Goal: Task Accomplishment & Management: Manage account settings

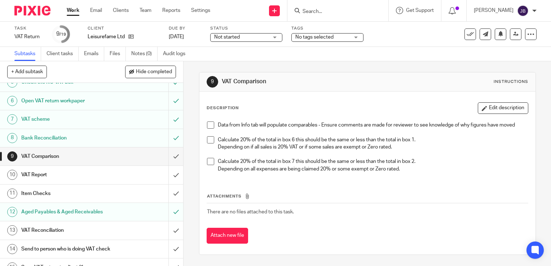
scroll to position [108, 0]
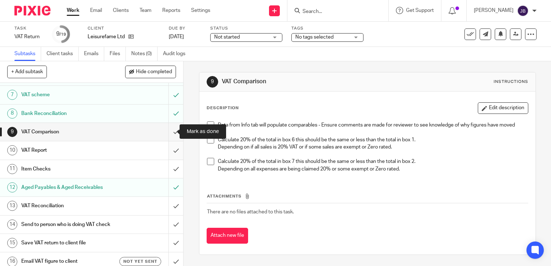
drag, startPoint x: 168, startPoint y: 132, endPoint x: 166, endPoint y: 141, distance: 9.1
click at [168, 132] on input "submit" at bounding box center [91, 132] width 183 height 18
click at [166, 153] on input "submit" at bounding box center [91, 150] width 183 height 18
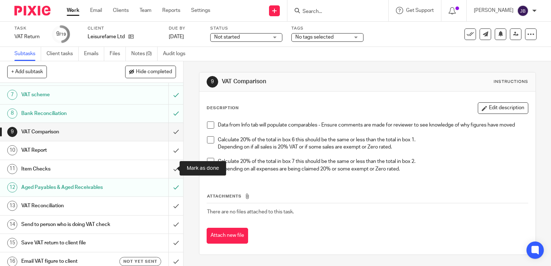
click at [168, 168] on input "submit" at bounding box center [91, 169] width 183 height 18
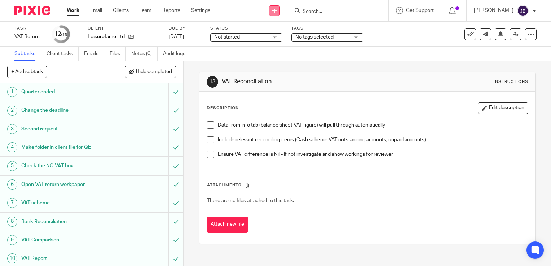
click at [277, 11] on icon at bounding box center [274, 11] width 4 height 4
click at [267, 43] on link "Create task" at bounding box center [283, 44] width 51 height 10
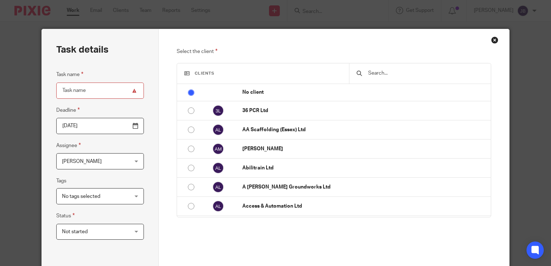
click at [377, 74] on input "text" at bounding box center [426, 73] width 117 height 8
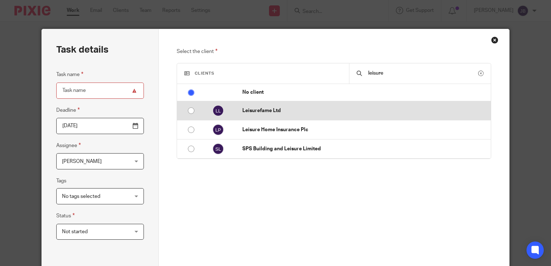
type input "leisure"
click at [281, 115] on td "Leisurefame Ltd" at bounding box center [363, 110] width 256 height 19
radio input "false"
radio input "true"
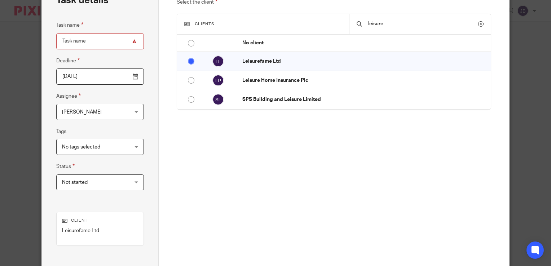
scroll to position [108, 0]
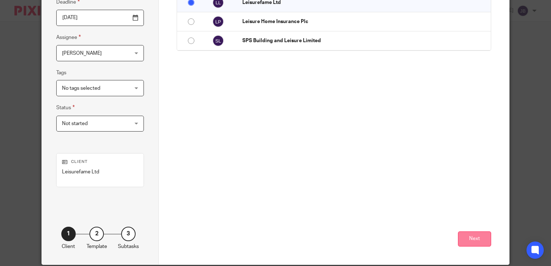
click at [476, 239] on button "Next" at bounding box center [474, 240] width 33 height 16
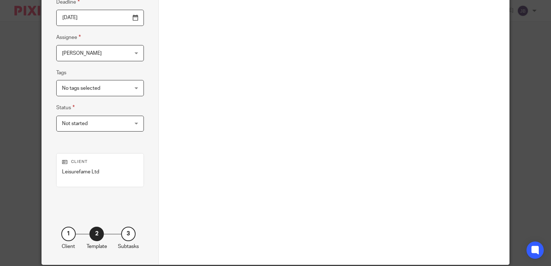
scroll to position [0, 0]
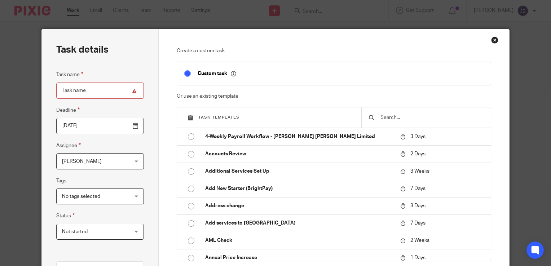
click at [393, 121] on input "text" at bounding box center [432, 118] width 104 height 8
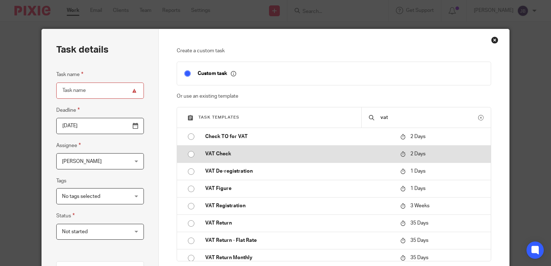
type input "vat"
drag, startPoint x: 250, startPoint y: 154, endPoint x: 263, endPoint y: 153, distance: 12.3
click at [251, 154] on p "VAT Check" at bounding box center [299, 153] width 188 height 7
type input "2025-08-22"
type input "VAT Check"
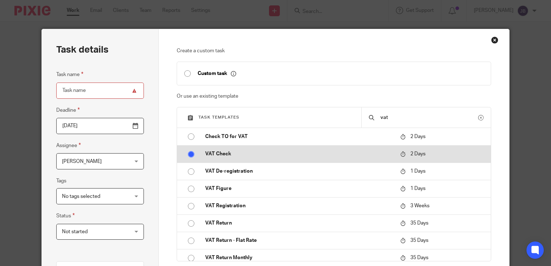
checkbox input "false"
radio input "true"
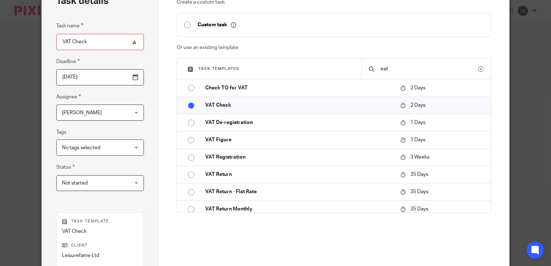
scroll to position [159, 0]
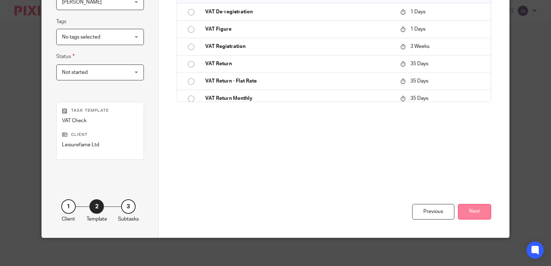
click at [480, 215] on button "Next" at bounding box center [474, 212] width 33 height 16
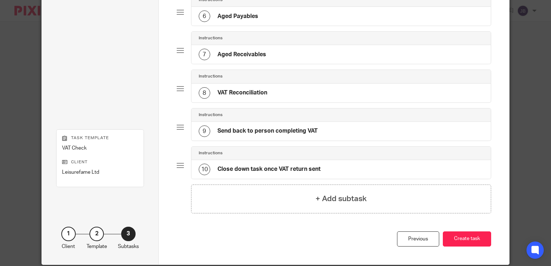
scroll to position [289, 0]
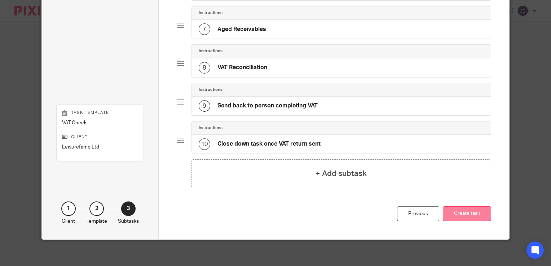
click at [468, 216] on button "Create task" at bounding box center [467, 214] width 48 height 16
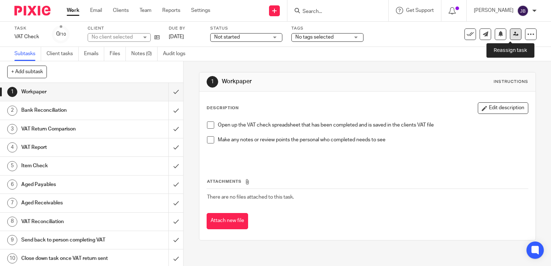
click at [513, 35] on icon at bounding box center [515, 33] width 5 height 5
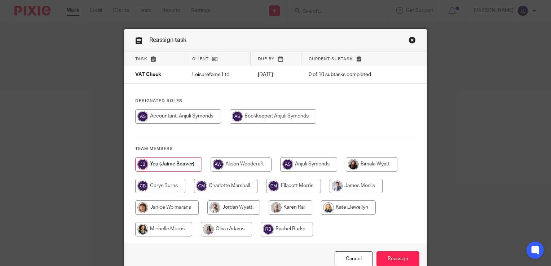
click at [298, 165] on input "radio" at bounding box center [308, 164] width 57 height 14
radio input "true"
click at [406, 256] on input "Reassign" at bounding box center [398, 259] width 43 height 16
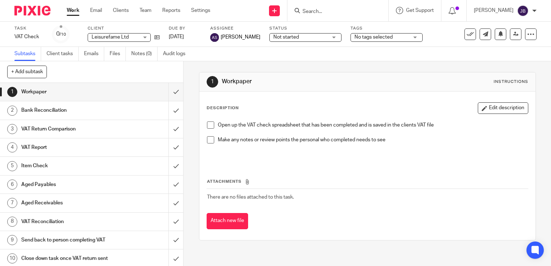
click at [72, 13] on link "Work" at bounding box center [73, 10] width 13 height 7
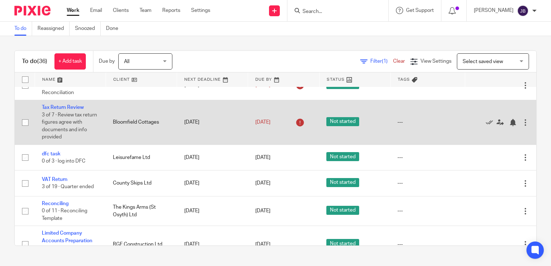
scroll to position [144, 0]
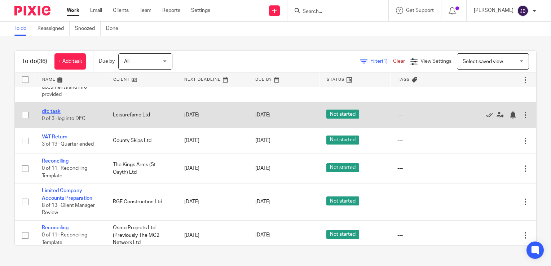
click at [50, 110] on link "dfc task" at bounding box center [51, 111] width 19 height 5
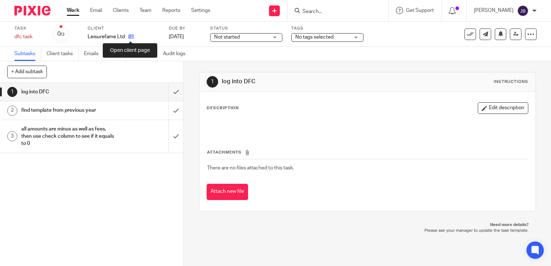
click at [129, 36] on icon at bounding box center [130, 36] width 5 height 5
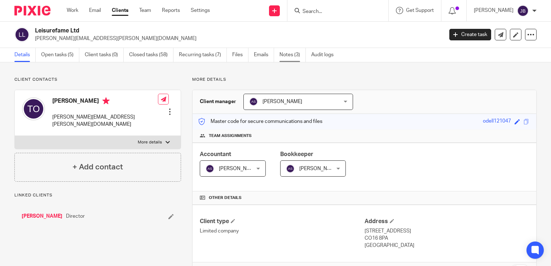
click at [288, 56] on link "Notes (3)" at bounding box center [293, 55] width 26 height 14
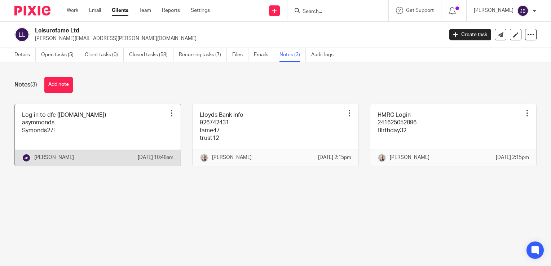
click at [54, 120] on link at bounding box center [98, 135] width 166 height 62
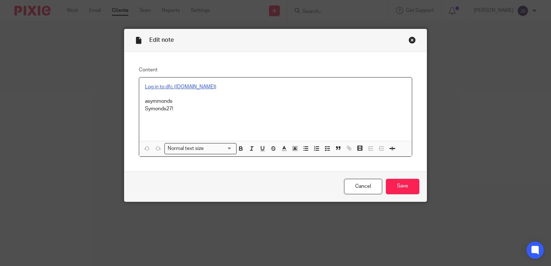
click at [187, 90] on p "Log in to dfc (distributionfc.com)" at bounding box center [275, 86] width 261 height 7
click at [186, 84] on link "Log in to dfc (distributionfc.com)" at bounding box center [180, 86] width 71 height 5
click at [203, 101] on link "https://id.distributionfc.com/auth/realms/dfc/protocol/openid-connect/auth?resp…" at bounding box center [209, 100] width 91 height 7
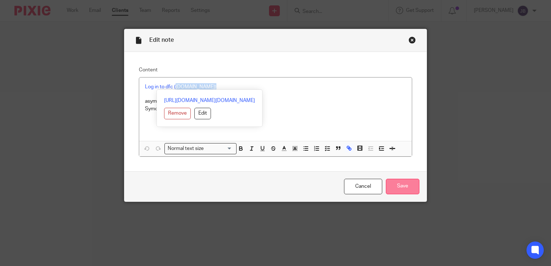
click at [398, 183] on input "Save" at bounding box center [403, 187] width 34 height 16
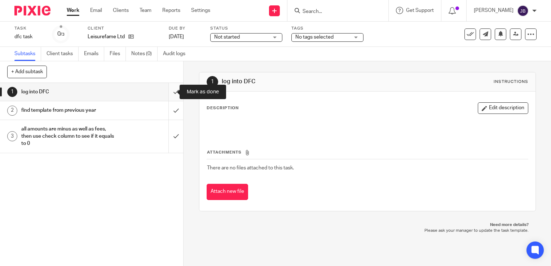
click at [165, 92] on input "submit" at bounding box center [91, 92] width 183 height 18
click at [166, 106] on input "submit" at bounding box center [91, 110] width 183 height 18
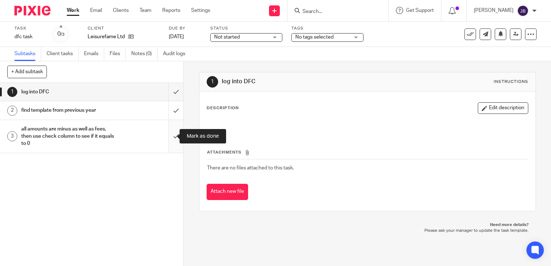
click at [168, 133] on input "submit" at bounding box center [91, 136] width 183 height 33
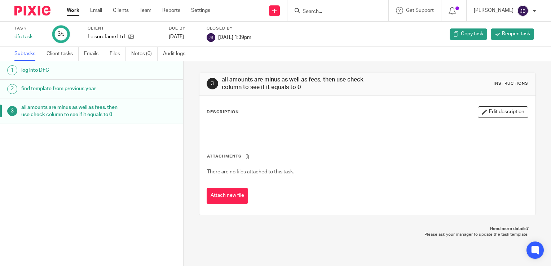
click at [73, 11] on link "Work" at bounding box center [73, 10] width 13 height 7
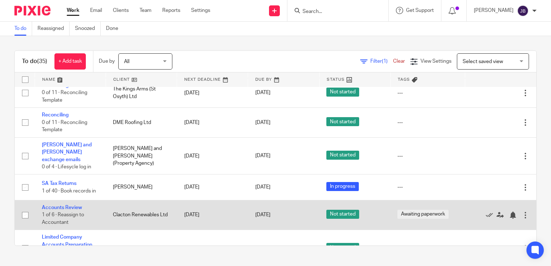
scroll to position [397, 0]
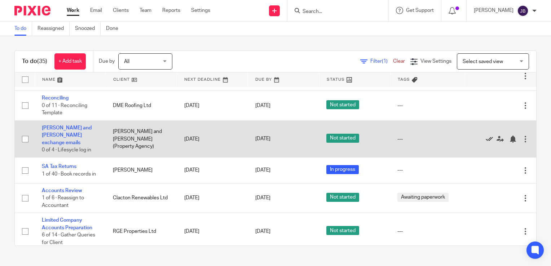
click at [486, 141] on icon at bounding box center [489, 139] width 7 height 7
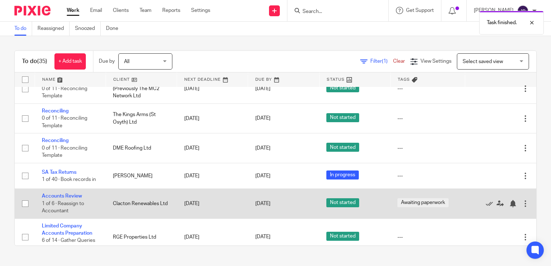
scroll to position [289, 0]
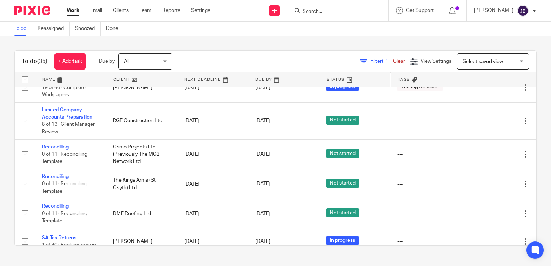
click at [74, 11] on link "Work" at bounding box center [73, 10] width 13 height 7
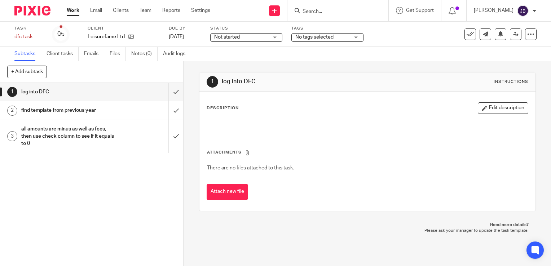
click at [330, 30] on label "Tags" at bounding box center [328, 29] width 72 height 6
click at [328, 37] on span "No tags selected" at bounding box center [315, 37] width 38 height 5
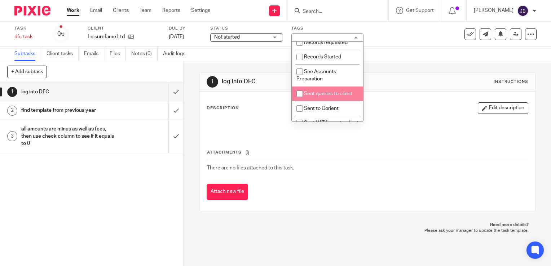
scroll to position [180, 0]
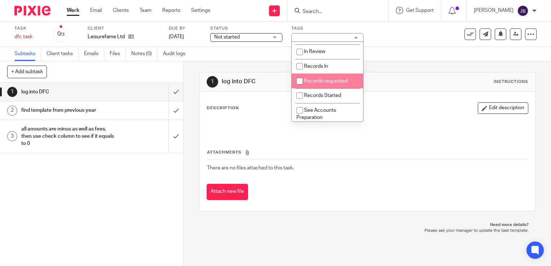
click at [299, 88] on input "checkbox" at bounding box center [300, 81] width 14 height 14
checkbox input "true"
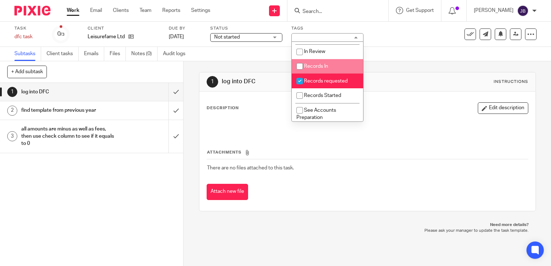
click at [382, 62] on div "1 log into DFC Instructions Description Edit description Attachments There are …" at bounding box center [367, 141] width 337 height 161
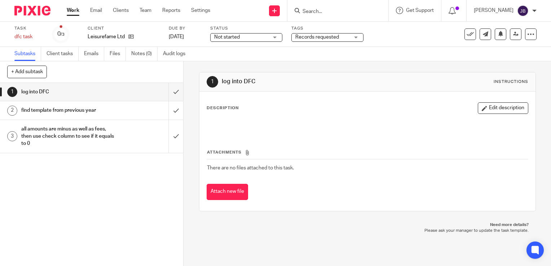
click at [73, 14] on link "Work" at bounding box center [73, 10] width 13 height 7
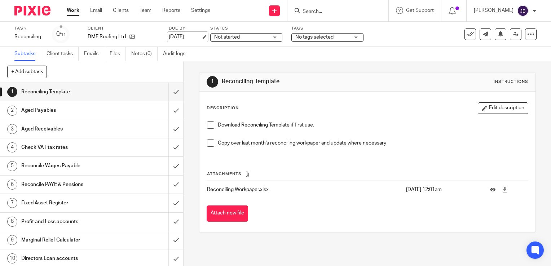
click at [198, 38] on link "22 Aug 2025" at bounding box center [185, 37] width 32 height 8
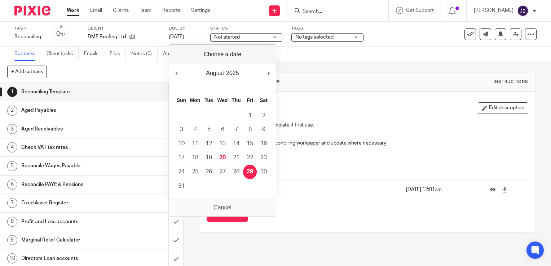
drag, startPoint x: 251, startPoint y: 172, endPoint x: 246, endPoint y: 163, distance: 10.3
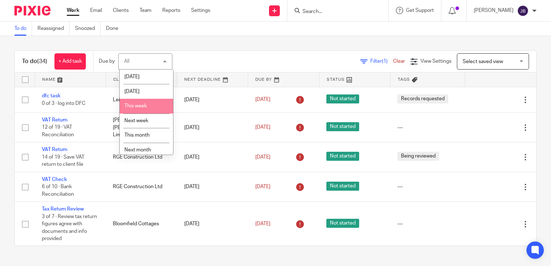
click at [142, 108] on span "This week" at bounding box center [135, 106] width 22 height 5
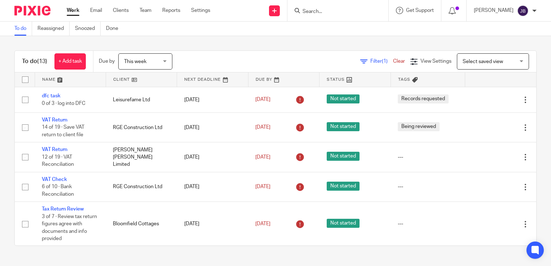
click at [220, 48] on div "To do (13) + Add task Due by This week This week [DATE] [DATE] This week Next w…" at bounding box center [275, 148] width 551 height 224
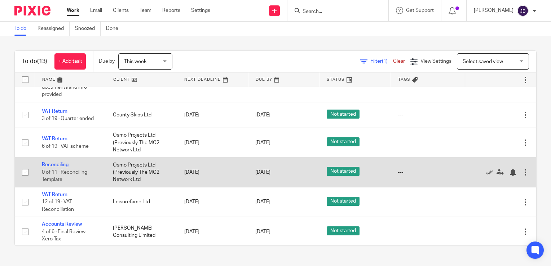
scroll to position [180, 0]
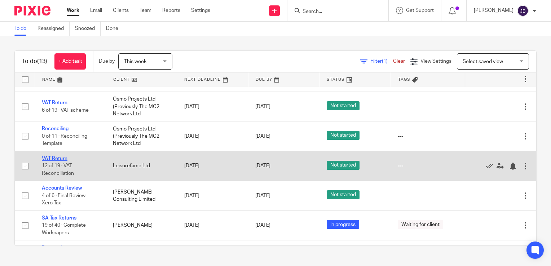
drag, startPoint x: 58, startPoint y: 159, endPoint x: 62, endPoint y: 158, distance: 3.9
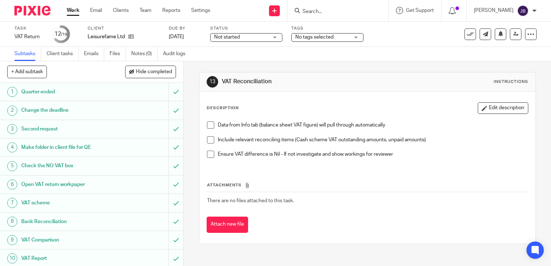
click at [302, 35] on span "No tags selected" at bounding box center [315, 37] width 38 height 5
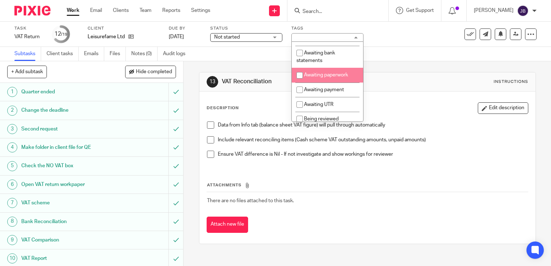
scroll to position [72, 0]
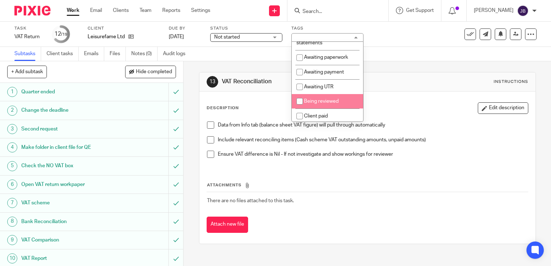
drag, startPoint x: 297, startPoint y: 107, endPoint x: 302, endPoint y: 108, distance: 4.7
click at [298, 108] on input "checkbox" at bounding box center [300, 102] width 14 height 14
checkbox input "true"
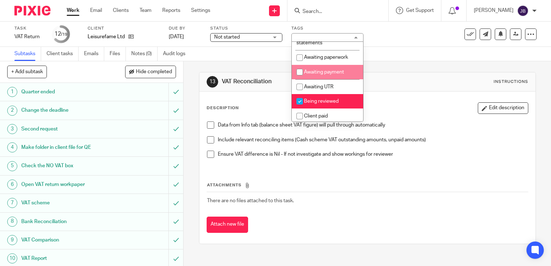
click at [408, 53] on div "Subtasks Client tasks Emails Files Notes (0) Audit logs" at bounding box center [275, 54] width 551 height 14
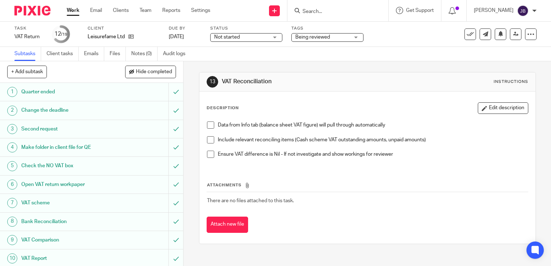
click at [80, 12] on ul "Work Email Clients Team Reports Settings" at bounding box center [144, 10] width 154 height 7
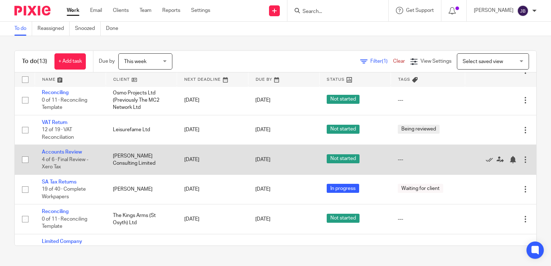
scroll to position [244, 0]
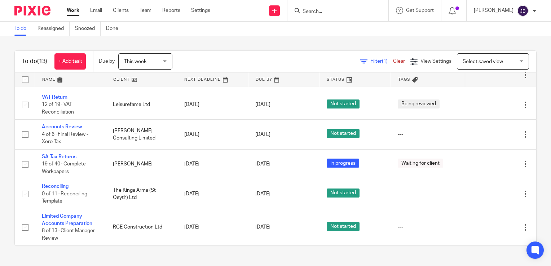
click at [197, 46] on div "To do (13) + Add task Due by This week This week [DATE] [DATE] This week Next w…" at bounding box center [275, 148] width 551 height 224
click at [74, 10] on link "Work" at bounding box center [73, 10] width 13 height 7
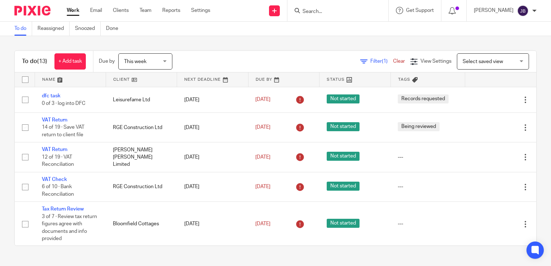
click at [71, 9] on link "Work" at bounding box center [73, 10] width 13 height 7
drag, startPoint x: 132, startPoint y: 70, endPoint x: 140, endPoint y: 69, distance: 7.7
click at [132, 71] on div "Due by This week This week Today Tomorrow This week Next week This month Next m…" at bounding box center [139, 61] width 92 height 21
drag, startPoint x: 206, startPoint y: 44, endPoint x: 212, endPoint y: 44, distance: 5.4
click at [206, 44] on div "To do (13) + Add task Due by This week This week Today Tomorrow This week Next …" at bounding box center [275, 148] width 551 height 224
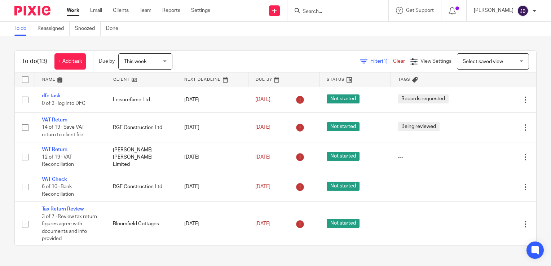
click at [343, 15] on form at bounding box center [340, 10] width 77 height 9
click at [321, 12] on input "Search" at bounding box center [334, 12] width 65 height 6
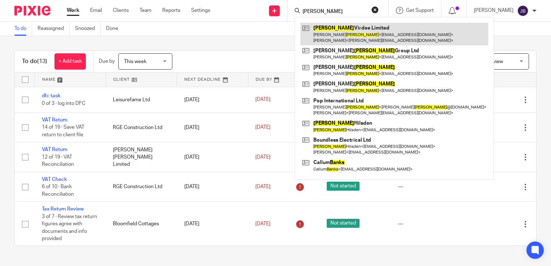
type input "hanks"
click at [336, 34] on link at bounding box center [395, 34] width 188 height 22
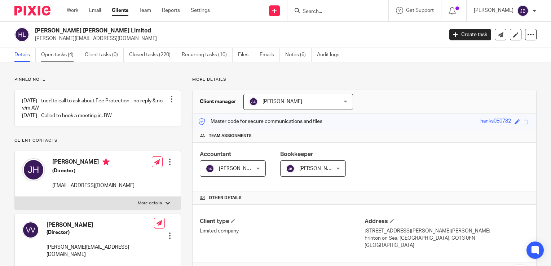
click at [61, 54] on link "Open tasks (4)" at bounding box center [60, 55] width 38 height 14
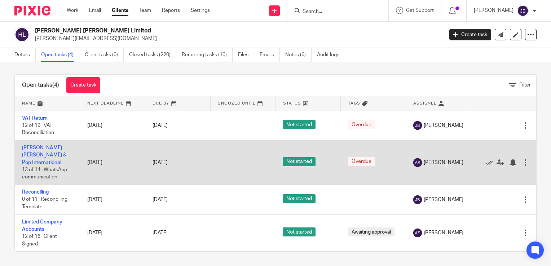
scroll to position [3, 0]
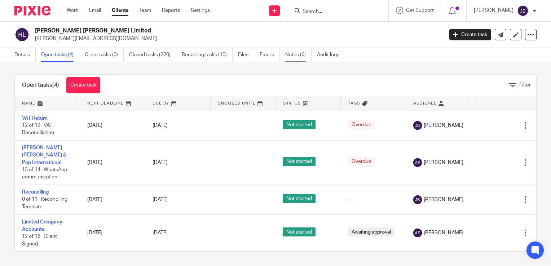
click at [297, 52] on link "Notes (6)" at bounding box center [298, 55] width 26 height 14
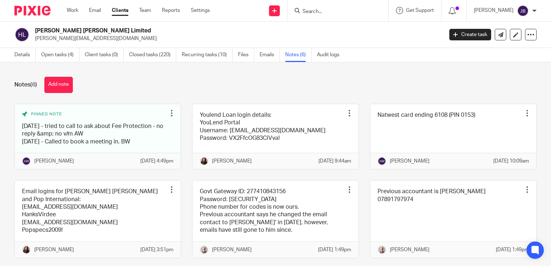
click at [9, 53] on div "Details Open tasks (4) Client tasks (0) Closed tasks (220) Recurring tasks (10)…" at bounding box center [179, 55] width 358 height 14
click at [22, 59] on link "Details" at bounding box center [24, 55] width 21 height 14
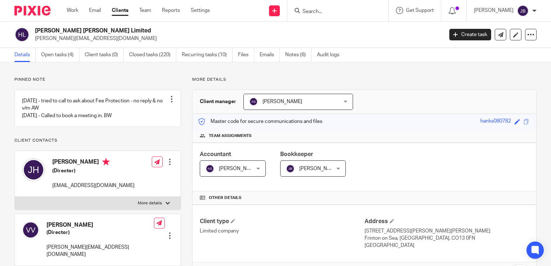
click at [72, 11] on link "Work" at bounding box center [73, 10] width 12 height 7
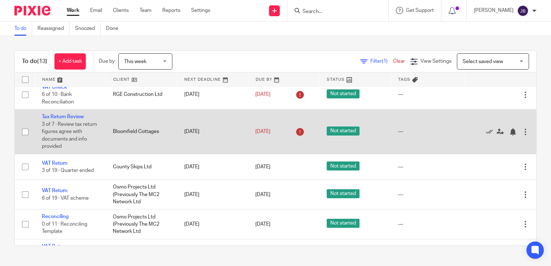
scroll to position [108, 0]
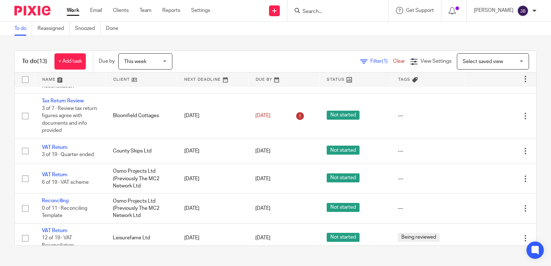
click at [215, 43] on div "To do (13) + Add task Due by This week This week [DATE] [DATE] This week Next w…" at bounding box center [275, 148] width 551 height 224
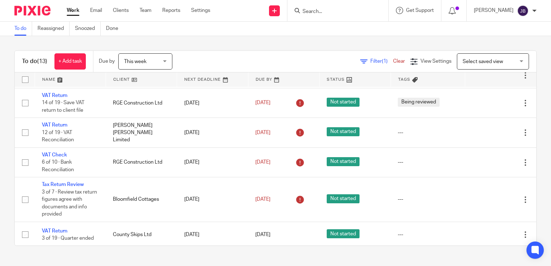
scroll to position [36, 0]
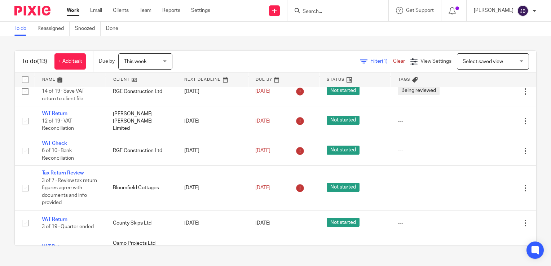
click at [140, 62] on span "This week" at bounding box center [135, 61] width 22 height 5
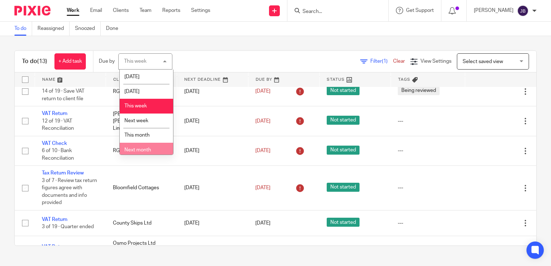
scroll to position [18, 0]
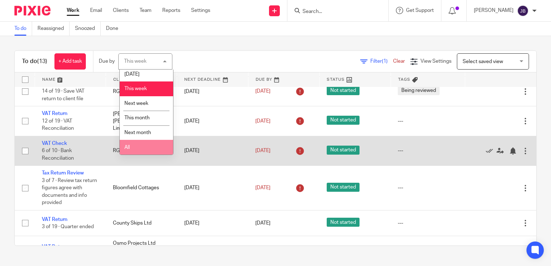
click at [144, 146] on li "All" at bounding box center [146, 147] width 53 height 15
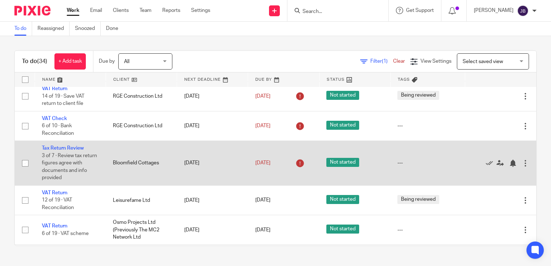
scroll to position [72, 0]
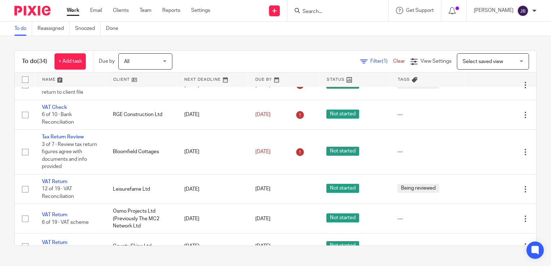
click at [215, 47] on div "To do (34) + Add task Due by All All [DATE] [DATE] This week Next week This mon…" at bounding box center [275, 148] width 551 height 224
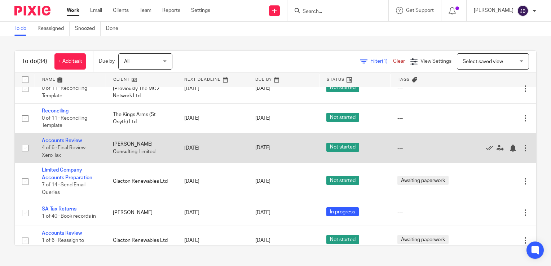
scroll to position [361, 0]
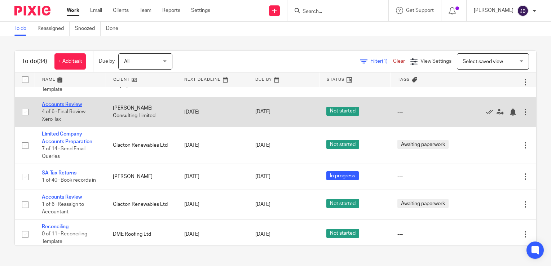
click at [72, 107] on link "Accounts Review" at bounding box center [62, 104] width 40 height 5
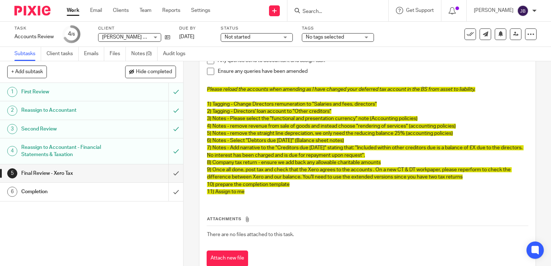
scroll to position [108, 0]
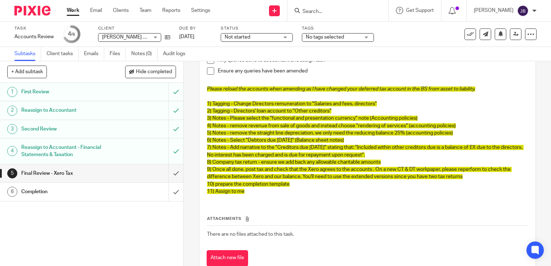
click at [380, 101] on p "1) Tagging - Change Directors remuneration to "Salaries and fees, directors"" at bounding box center [367, 103] width 321 height 7
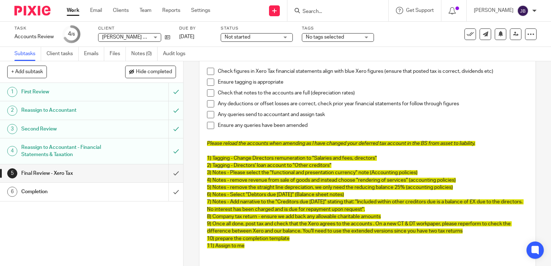
scroll to position [0, 0]
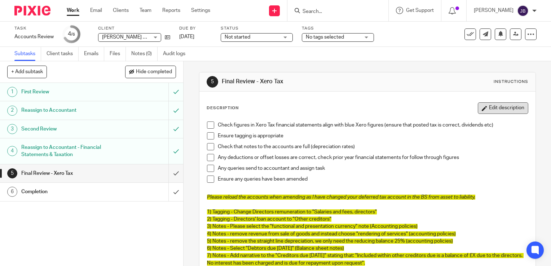
click at [502, 108] on button "Edit description" at bounding box center [503, 108] width 51 height 12
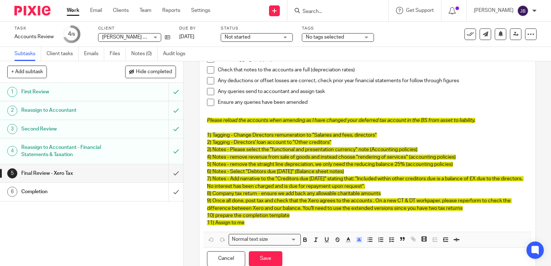
scroll to position [72, 0]
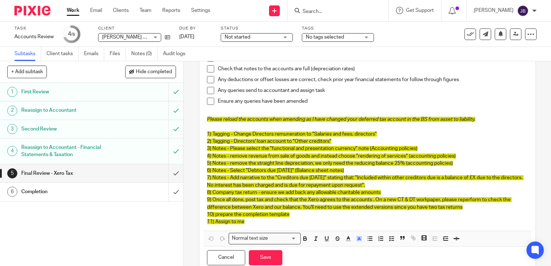
click at [480, 117] on p "Please reload the accounts when amending as I have changed your deferred tax ac…" at bounding box center [367, 119] width 321 height 7
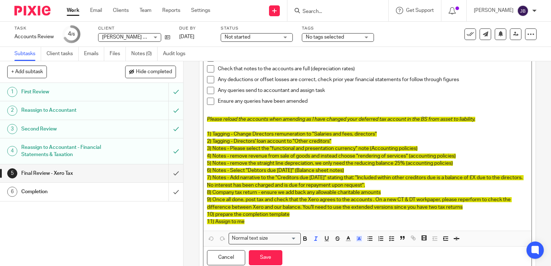
click at [379, 134] on p "1) Tagging - Change Directors remuneration to "Salaries and fees, directors"" at bounding box center [367, 134] width 321 height 7
click at [334, 142] on p "2) Tagging - Directors' loan account to "Other creditors"" at bounding box center [367, 141] width 321 height 7
click at [412, 136] on p "1) Tagging - Change Directors remuneration to "Salaries and fees, directors" *" at bounding box center [367, 134] width 321 height 7
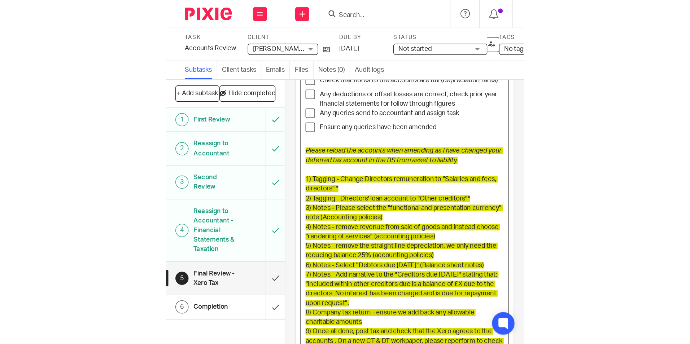
scroll to position [20, 0]
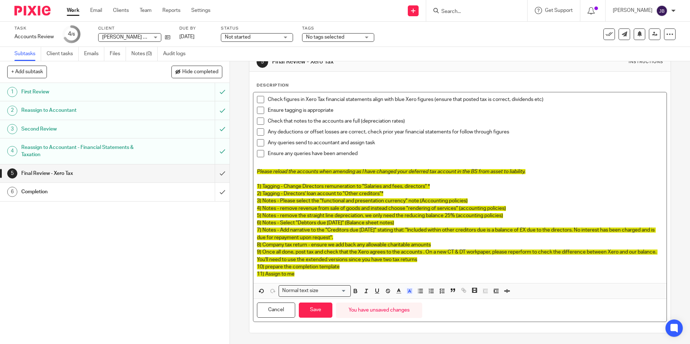
click at [469, 196] on p "2) Tagging - Directors' loan account to "Other creditors"*" at bounding box center [460, 193] width 406 height 7
click at [474, 202] on p "3) Notes - Please select the "functional and presentation currency" note (Accou…" at bounding box center [460, 200] width 406 height 7
click at [514, 207] on p "4) Notes - remove revenue from sale of goods and instead choose "rendering of s…" at bounding box center [460, 208] width 406 height 7
click at [515, 207] on p "4) Notes - remove revenue from sale of goods and instead choose "rendering of s…" at bounding box center [460, 208] width 406 height 7
click at [545, 215] on p "5) Notes - remove the straight line depreciation, we only need the reducing bal…" at bounding box center [460, 215] width 406 height 7
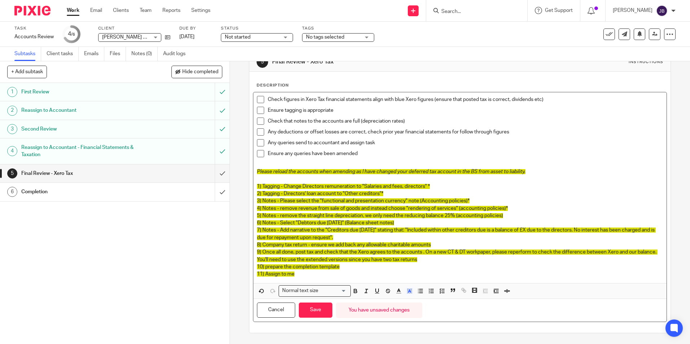
click at [420, 223] on p "6) Notes - Select "Debtors due within one year" (Balance sheet notes)" at bounding box center [460, 222] width 406 height 7
click at [389, 239] on p "7) Notes - Add narrative to the "Creditors due within one year" stating that: "…" at bounding box center [460, 234] width 406 height 15
click at [422, 223] on p "6) Notes - Select "Debtors due within one year" (Balance sheet notes)" at bounding box center [460, 222] width 406 height 7
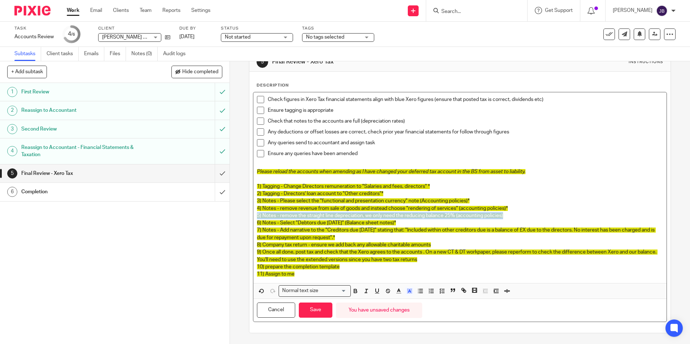
drag, startPoint x: 506, startPoint y: 216, endPoint x: 242, endPoint y: 221, distance: 263.5
click at [241, 218] on div "5 Final Review - Xero Tax Instructions Description Check figures in Xero Tax fi…" at bounding box center [460, 202] width 460 height 283
click at [401, 266] on button "button" at bounding box center [398, 291] width 9 height 9
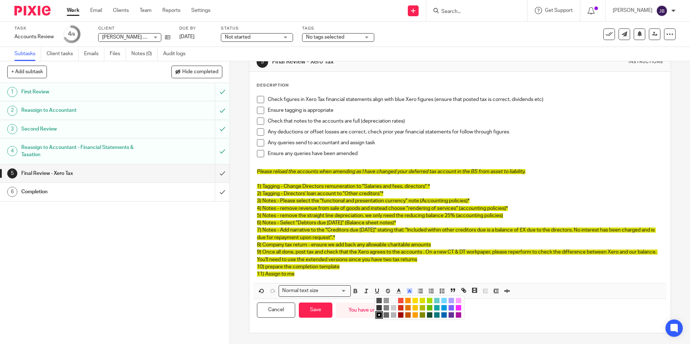
click at [405, 266] on li "color:#FE9200" at bounding box center [407, 300] width 5 height 5
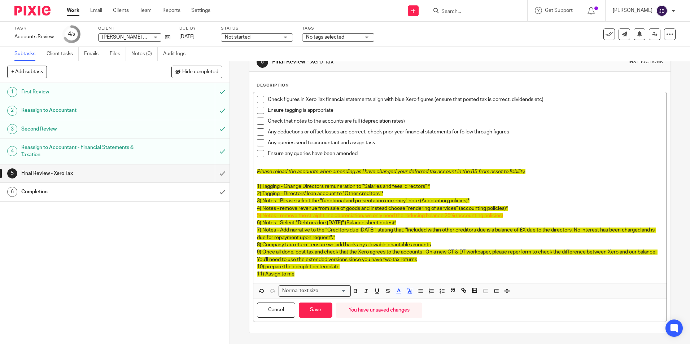
click at [551, 209] on p "4) Notes - remove revenue from sale of goods and instead choose "rendering of s…" at bounding box center [460, 208] width 406 height 7
click at [508, 218] on p "5) Notes - remove the straight line depreciation, we only need the reducing bal…" at bounding box center [460, 215] width 406 height 7
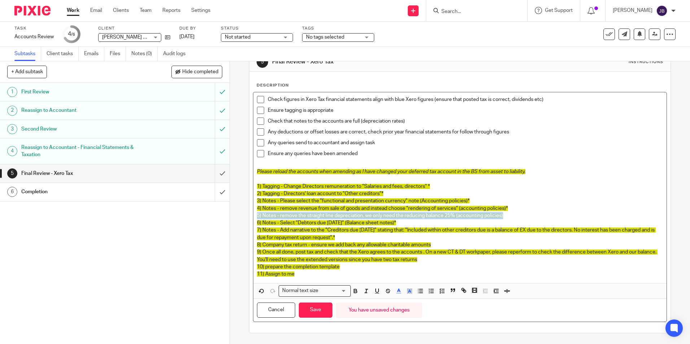
drag, startPoint x: 507, startPoint y: 216, endPoint x: 253, endPoint y: 218, distance: 253.3
click at [253, 218] on div "Check figures in Xero Tax financial statements align with blue Xero figures (en…" at bounding box center [459, 187] width 413 height 191
click at [410, 266] on icon "button" at bounding box center [410, 293] width 0 height 0
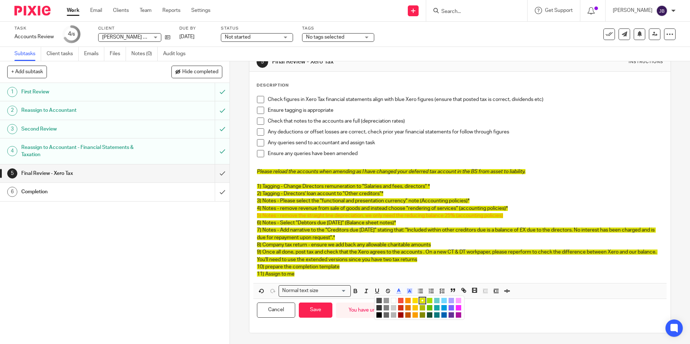
click at [406, 266] on li "color:#C45100" at bounding box center [407, 314] width 5 height 5
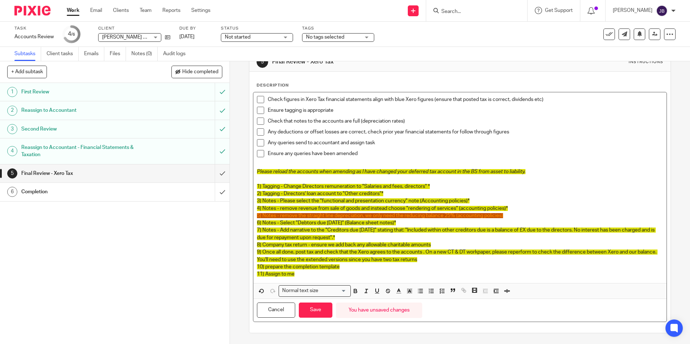
click at [551, 178] on p at bounding box center [460, 179] width 406 height 7
click at [414, 220] on p "6) Notes - Select "Debtors due within one year" (Balance sheet notes)*" at bounding box center [460, 222] width 406 height 7
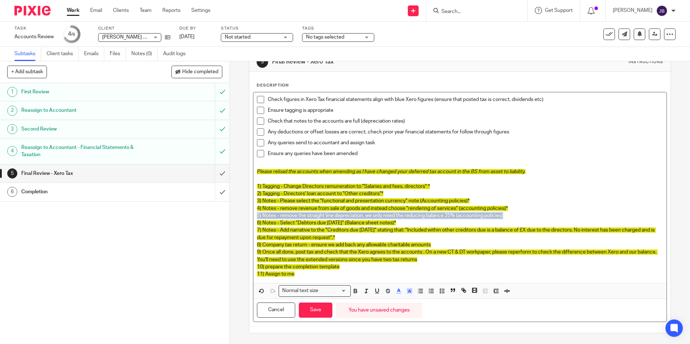
drag, startPoint x: 507, startPoint y: 213, endPoint x: 233, endPoint y: 218, distance: 273.2
click at [233, 218] on div "5 Final Review - Xero Tax Instructions Description Check figures in Xero Tax fi…" at bounding box center [460, 202] width 460 height 283
click at [397, 266] on icon "button" at bounding box center [398, 291] width 6 height 6
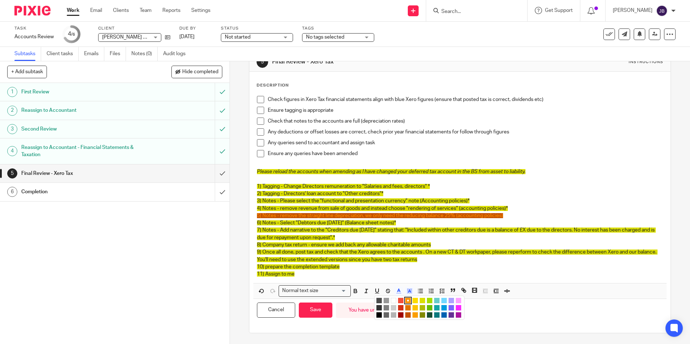
click at [377, 266] on li "color:#000000" at bounding box center [378, 314] width 5 height 5
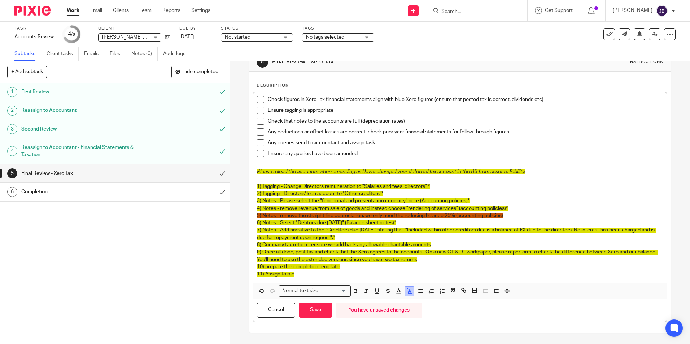
click at [407, 266] on icon "button" at bounding box center [409, 291] width 6 height 6
click at [412, 266] on li "color:#FCDC00" at bounding box center [414, 300] width 5 height 5
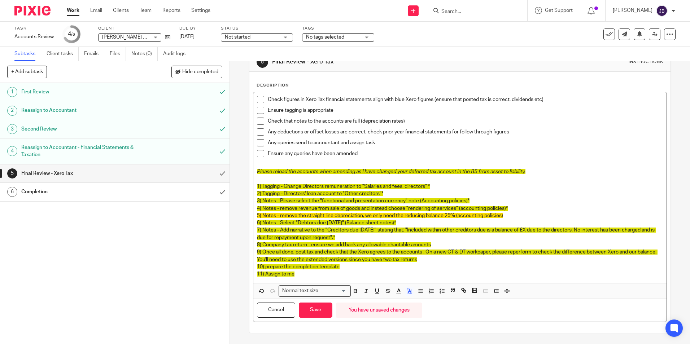
click at [544, 186] on p "1) Tagging - Change Directors remuneration to "Salaries and fees, directors" *" at bounding box center [460, 186] width 406 height 7
click at [444, 242] on p "8) Company tax return - ensure we add back any allowable charitable amounts" at bounding box center [460, 244] width 406 height 7
click at [193, 246] on div "1 First Review 2 Reassign to Accountant 3 Second Review 4 Reassign to Accountan…" at bounding box center [114, 213] width 229 height 261
click at [74, 12] on link "Work" at bounding box center [73, 10] width 13 height 7
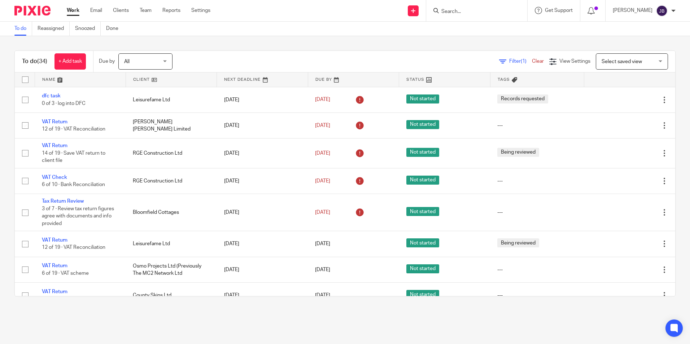
click at [509, 63] on span "Filter (1)" at bounding box center [520, 61] width 23 height 5
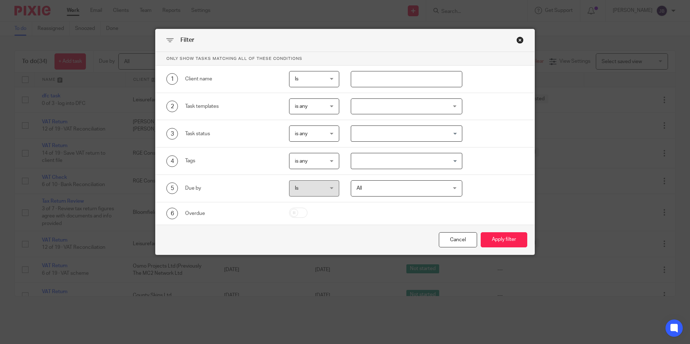
click at [387, 82] on input "text" at bounding box center [406, 79] width 111 height 16
type input "[PERSON_NAME]"
click at [481, 232] on button "Apply filter" at bounding box center [504, 240] width 47 height 16
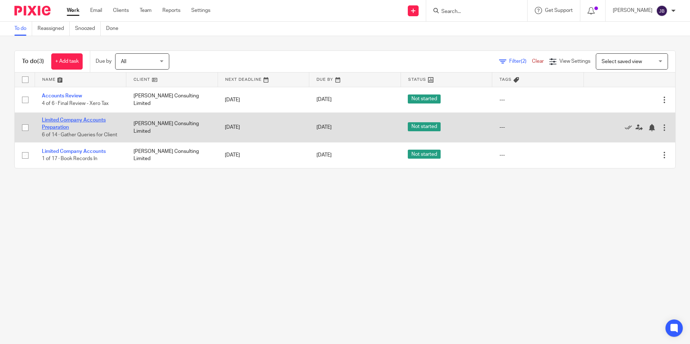
click at [73, 122] on link "Limited Company Accounts Preparation" at bounding box center [74, 124] width 64 height 12
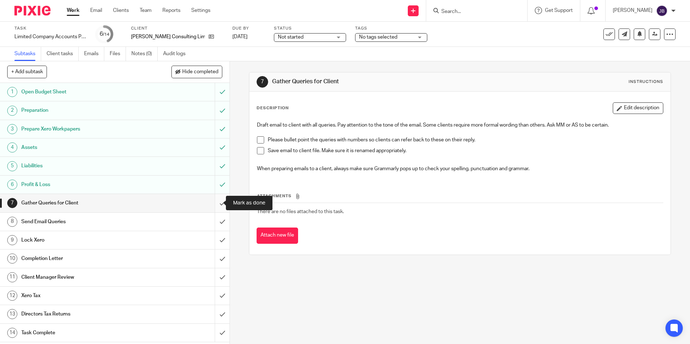
click at [213, 202] on input "submit" at bounding box center [114, 203] width 229 height 18
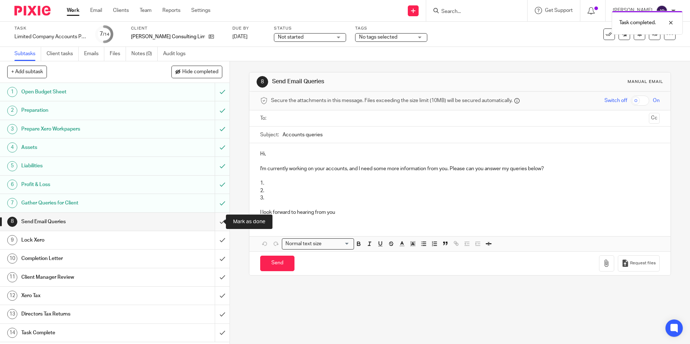
click at [216, 219] on input "submit" at bounding box center [114, 222] width 229 height 18
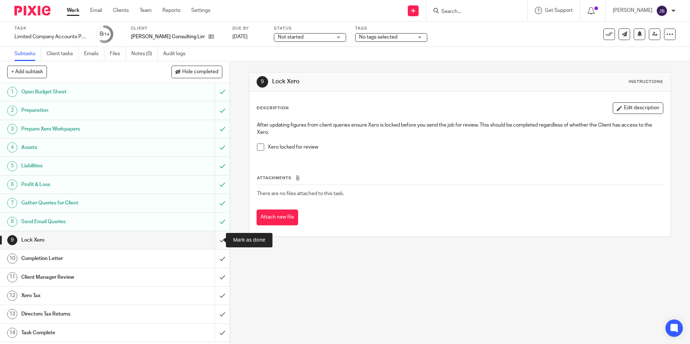
click at [214, 240] on input "submit" at bounding box center [114, 240] width 229 height 18
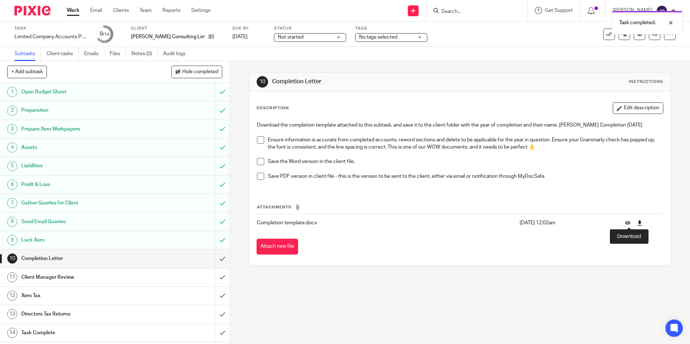
click at [637, 224] on icon at bounding box center [639, 222] width 5 height 5
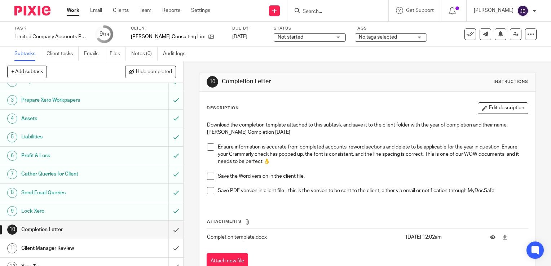
scroll to position [72, 0]
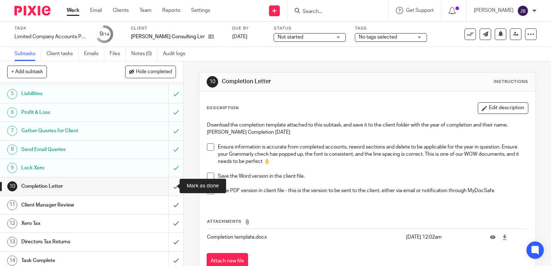
click at [167, 188] on input "submit" at bounding box center [91, 187] width 183 height 18
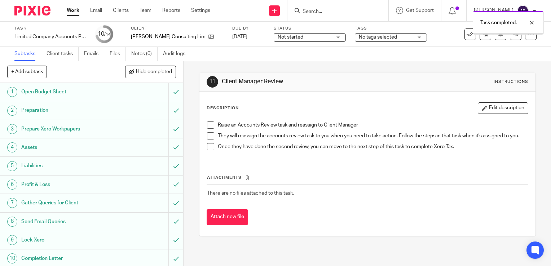
scroll to position [75, 0]
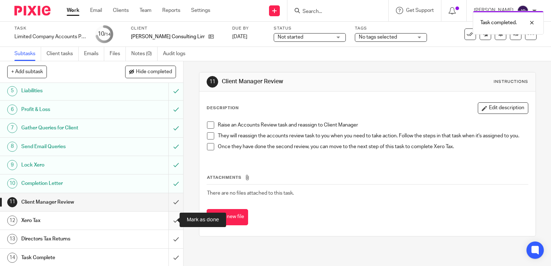
click at [170, 220] on input "submit" at bounding box center [91, 221] width 183 height 18
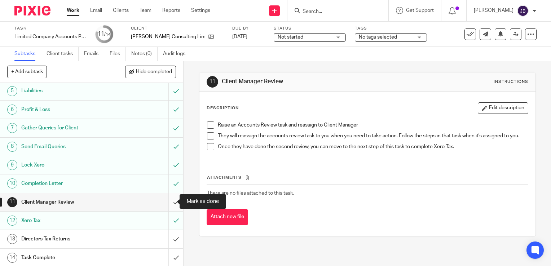
click at [167, 198] on input "submit" at bounding box center [91, 202] width 183 height 18
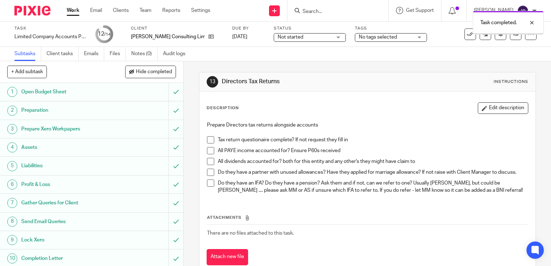
click at [75, 12] on link "Work" at bounding box center [73, 10] width 13 height 7
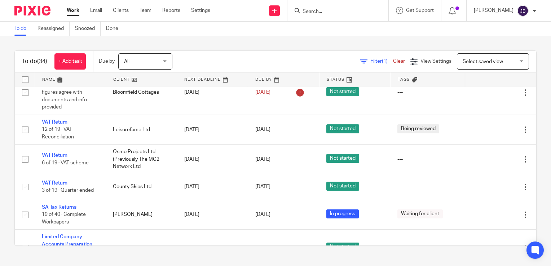
scroll to position [144, 0]
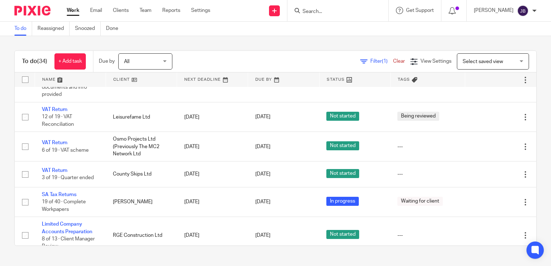
click at [362, 58] on div "Filter (1) Clear" at bounding box center [385, 62] width 50 height 8
click at [360, 60] on icon at bounding box center [363, 61] width 7 height 7
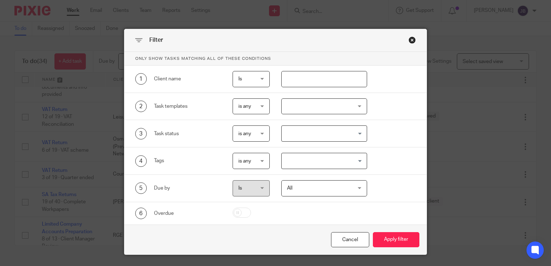
click at [303, 79] on input "text" at bounding box center [324, 79] width 86 height 16
type input "[PERSON_NAME]"
click at [396, 241] on button "Apply filter" at bounding box center [396, 240] width 47 height 16
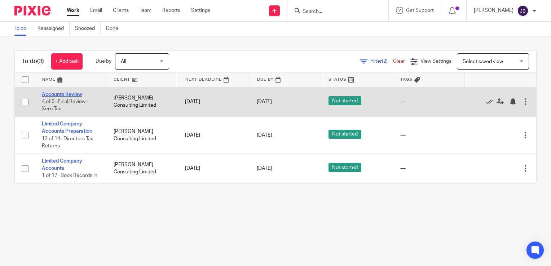
click at [70, 92] on link "Accounts Review" at bounding box center [62, 94] width 40 height 5
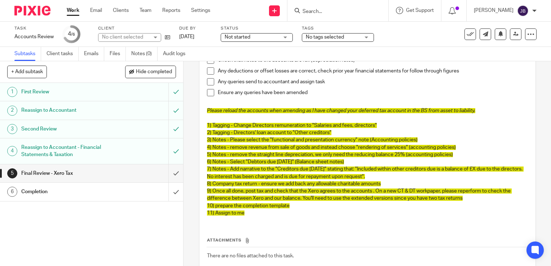
scroll to position [108, 0]
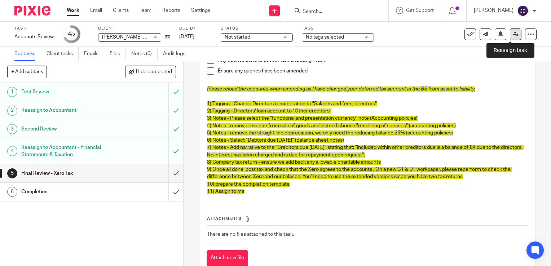
click at [513, 34] on icon at bounding box center [515, 33] width 5 height 5
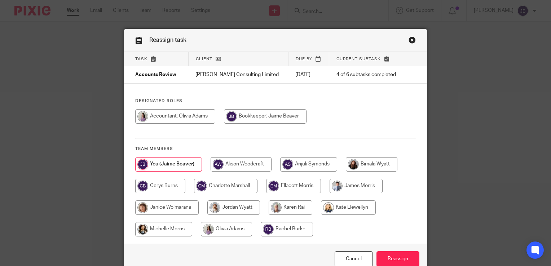
click at [235, 231] on input "radio" at bounding box center [226, 229] width 51 height 14
radio input "true"
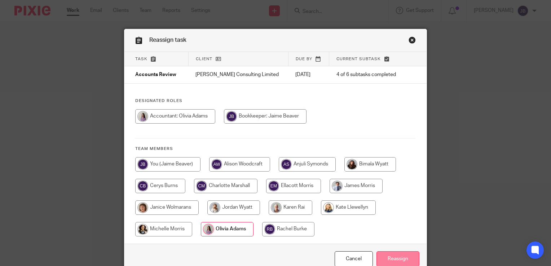
click at [389, 253] on input "Reassign" at bounding box center [398, 259] width 43 height 16
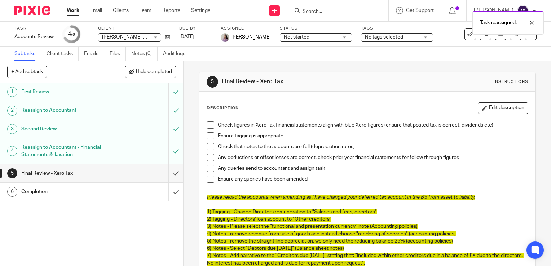
click at [73, 11] on link "Work" at bounding box center [73, 10] width 13 height 7
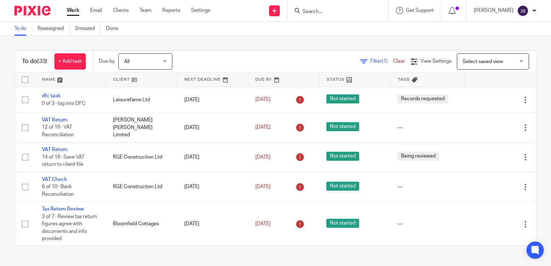
drag, startPoint x: 188, startPoint y: 49, endPoint x: 205, endPoint y: 40, distance: 19.9
click at [188, 49] on div "To do (33) + Add task Due by All All Today Tomorrow This week Next week This mo…" at bounding box center [275, 148] width 551 height 224
click at [277, 9] on icon at bounding box center [274, 11] width 4 height 4
click at [281, 44] on link "Create task" at bounding box center [283, 44] width 51 height 10
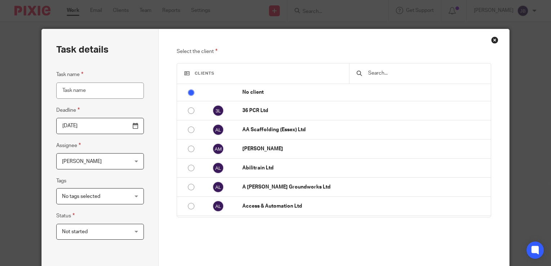
click at [388, 76] on input "text" at bounding box center [426, 73] width 117 height 8
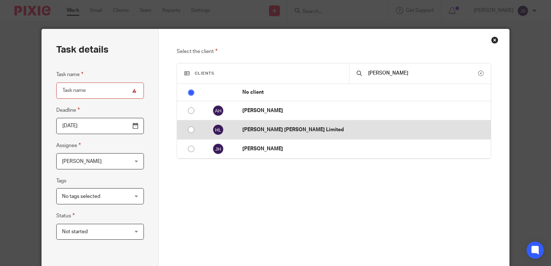
type input "hanks"
click at [270, 132] on p "[PERSON_NAME] [PERSON_NAME] Limited" at bounding box center [364, 129] width 245 height 7
radio input "false"
radio input "true"
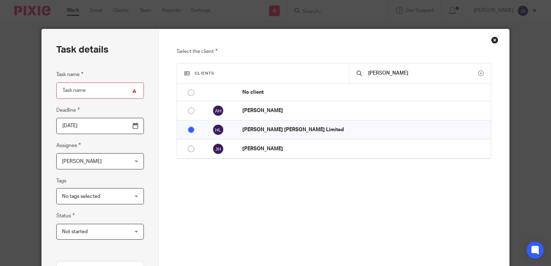
click at [381, 190] on div "Select the client Clients hanks No client 36 PCR Ltd AA Scaffolding (Essex) Ltd…" at bounding box center [334, 152] width 315 height 210
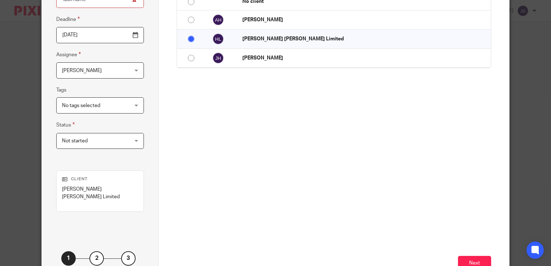
scroll to position [136, 0]
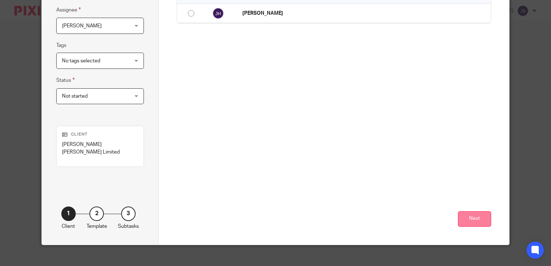
click at [472, 215] on button "Next" at bounding box center [474, 219] width 33 height 16
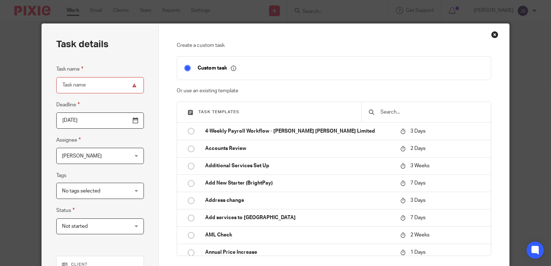
scroll to position [0, 0]
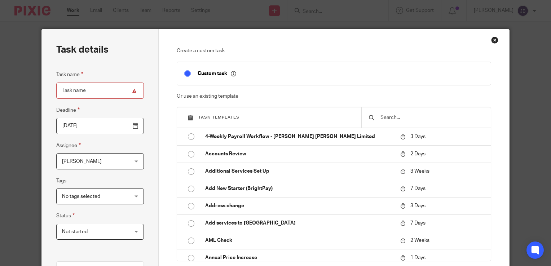
click at [392, 116] on input "text" at bounding box center [432, 118] width 104 height 8
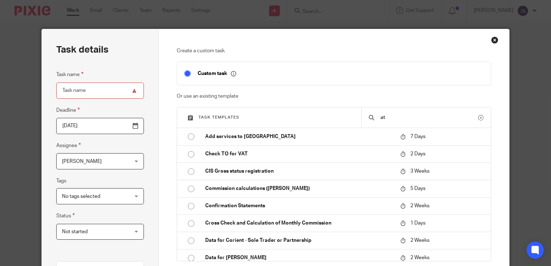
type input "a"
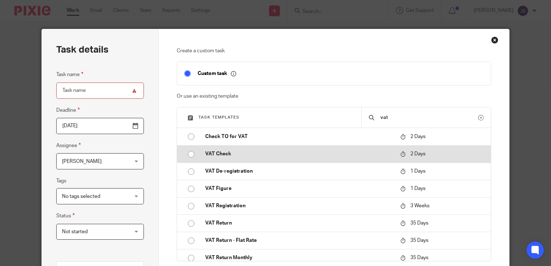
type input "vat"
click at [233, 154] on p "VAT Check" at bounding box center [299, 153] width 188 height 7
type input "2025-08-22"
type input "VAT Check"
checkbox input "false"
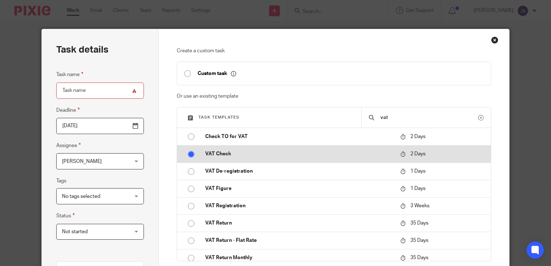
radio input "true"
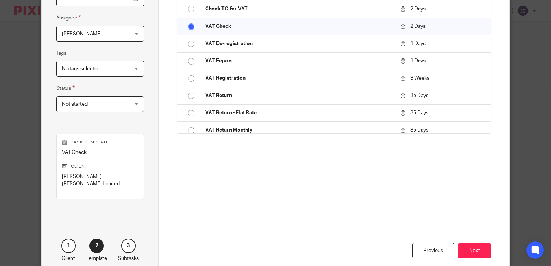
scroll to position [144, 0]
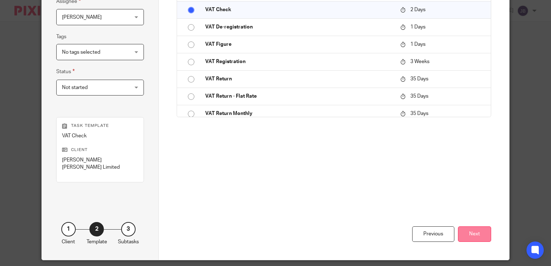
click at [458, 227] on button "Next" at bounding box center [474, 235] width 33 height 16
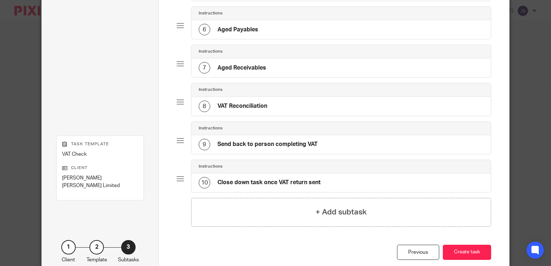
scroll to position [253, 0]
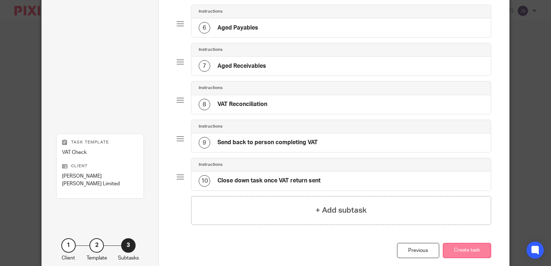
click at [460, 243] on button "Create task" at bounding box center [467, 251] width 48 height 16
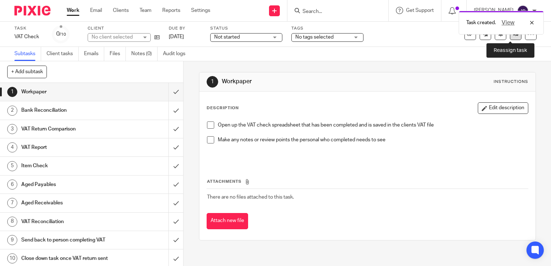
click at [513, 36] on icon at bounding box center [515, 33] width 5 height 5
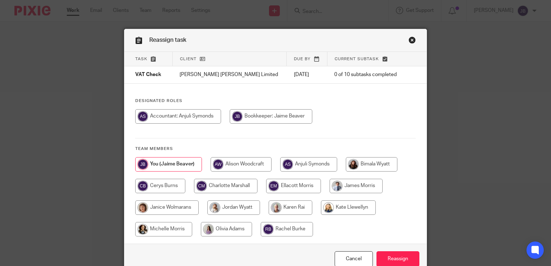
click at [226, 226] on input "radio" at bounding box center [226, 229] width 51 height 14
radio input "true"
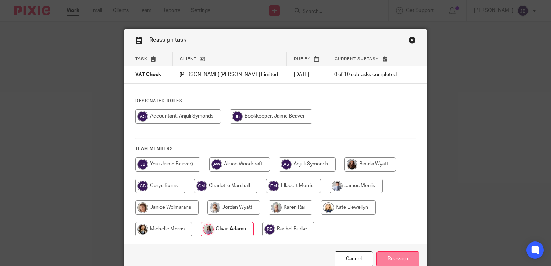
click at [388, 263] on input "Reassign" at bounding box center [398, 259] width 43 height 16
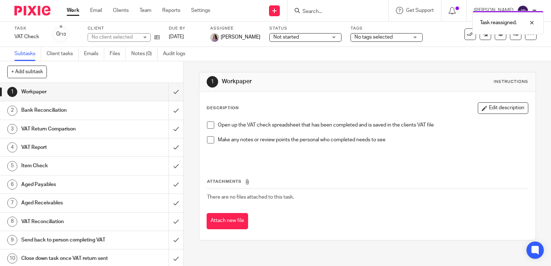
click at [74, 12] on link "Work" at bounding box center [73, 10] width 13 height 7
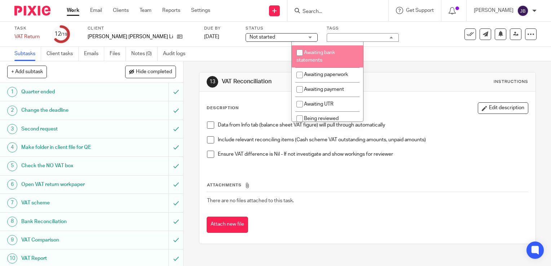
scroll to position [72, 0]
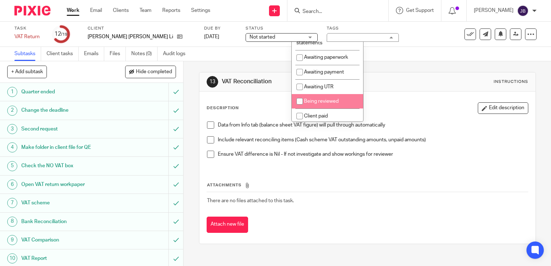
click at [299, 108] on input "checkbox" at bounding box center [300, 102] width 14 height 14
checkbox input "true"
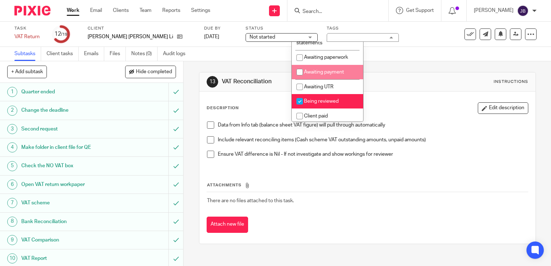
click at [401, 57] on div "Subtasks Client tasks Emails Files Notes (0) Audit logs" at bounding box center [275, 54] width 551 height 14
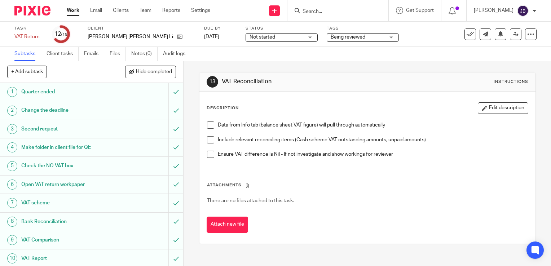
click at [76, 11] on link "Work" at bounding box center [73, 10] width 13 height 7
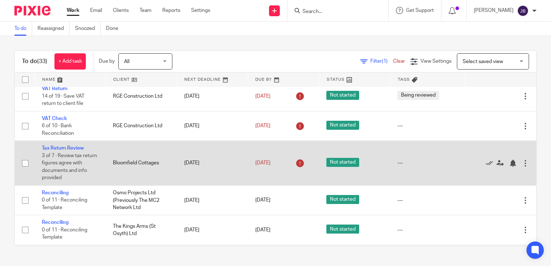
scroll to position [72, 0]
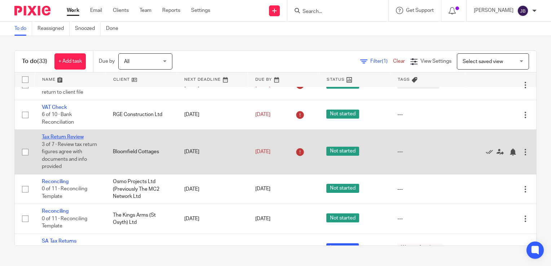
click at [74, 139] on link "Tax Return Review" at bounding box center [63, 137] width 42 height 5
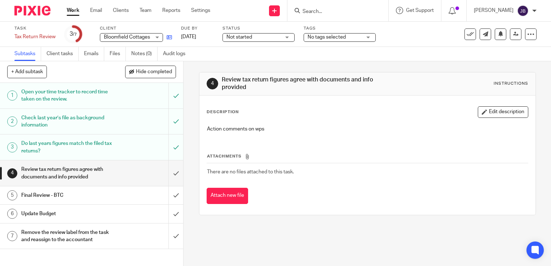
click at [166, 38] on link at bounding box center [167, 37] width 9 height 7
click at [198, 35] on link "19 Aug 2025" at bounding box center [197, 37] width 32 height 8
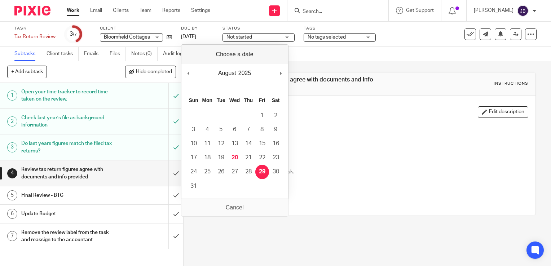
drag, startPoint x: 263, startPoint y: 165, endPoint x: 261, endPoint y: 157, distance: 8.1
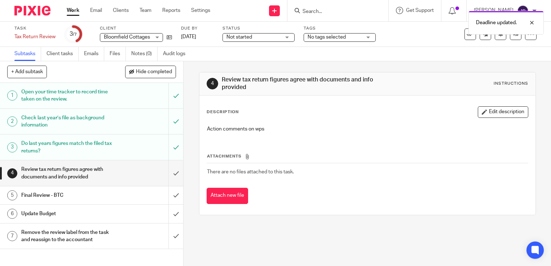
click at [326, 39] on span "No tags selected" at bounding box center [327, 37] width 38 height 5
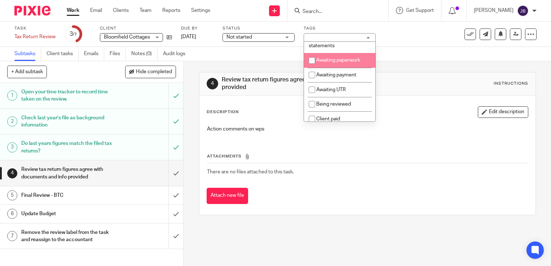
scroll to position [72, 0]
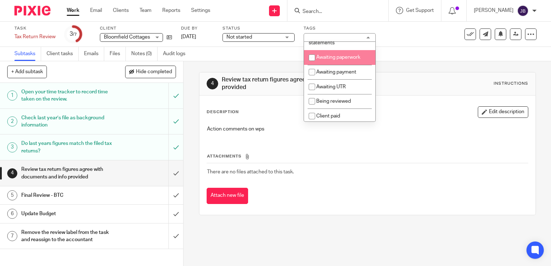
click at [313, 65] on input "checkbox" at bounding box center [312, 58] width 14 height 14
checkbox input "true"
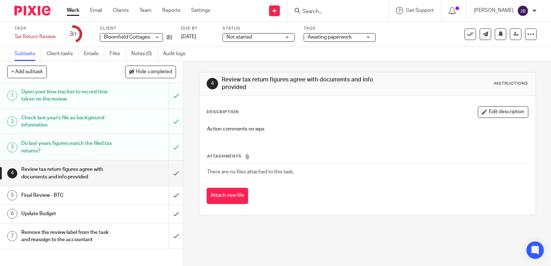
click at [427, 66] on div "4 Review tax return figures agree with documents and info provided Instructions…" at bounding box center [367, 143] width 337 height 165
click at [76, 9] on link "Work" at bounding box center [73, 10] width 13 height 7
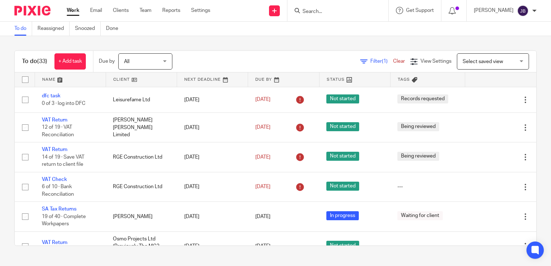
click at [360, 59] on icon at bounding box center [363, 61] width 7 height 7
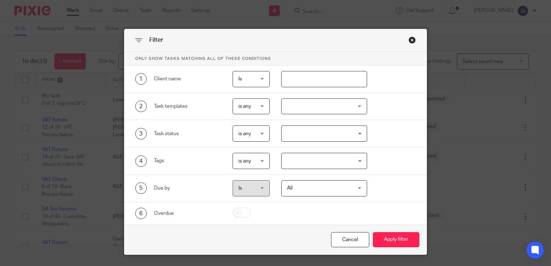
click at [294, 81] on input "text" at bounding box center [324, 79] width 86 height 16
type input "naco"
click at [373, 232] on button "Apply filter" at bounding box center [396, 240] width 47 height 16
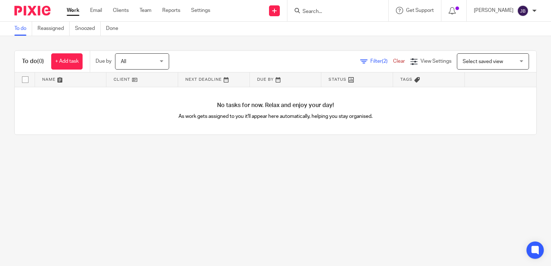
click at [360, 65] on icon at bounding box center [363, 61] width 7 height 7
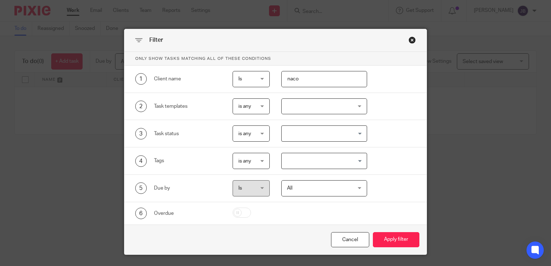
drag, startPoint x: 303, startPoint y: 72, endPoint x: 272, endPoint y: 82, distance: 32.8
click at [272, 82] on div "naco" at bounding box center [318, 79] width 97 height 16
click at [292, 134] on input "Search for option" at bounding box center [323, 133] width 81 height 13
click at [293, 110] on div at bounding box center [324, 107] width 86 height 16
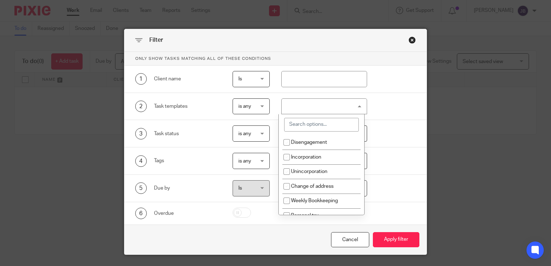
click at [295, 128] on input "search" at bounding box center [321, 125] width 75 height 14
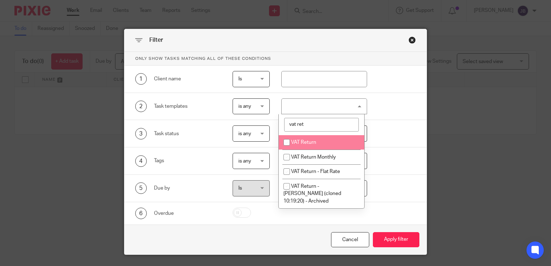
type input "vat ret"
click at [284, 141] on input "checkbox" at bounding box center [287, 143] width 14 height 14
checkbox input "true"
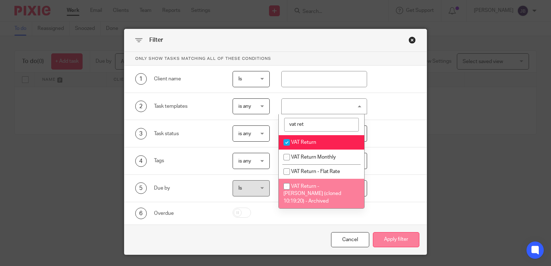
click at [399, 246] on button "Apply filter" at bounding box center [396, 240] width 47 height 16
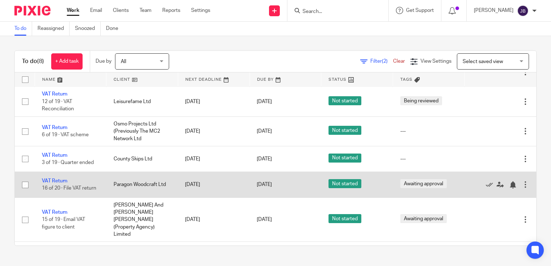
scroll to position [72, 0]
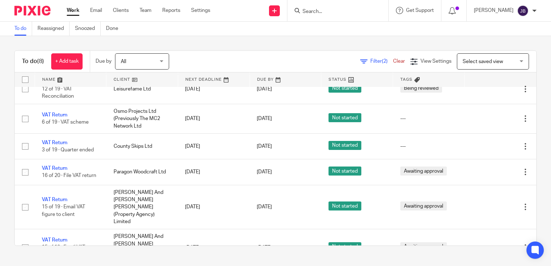
drag, startPoint x: 224, startPoint y: 6, endPoint x: 232, endPoint y: 6, distance: 7.2
click at [224, 6] on div "Send new email Create task Add client Request signature Get Support Contact via…" at bounding box center [386, 10] width 330 height 21
